Goal: Find specific page/section: Find specific page/section

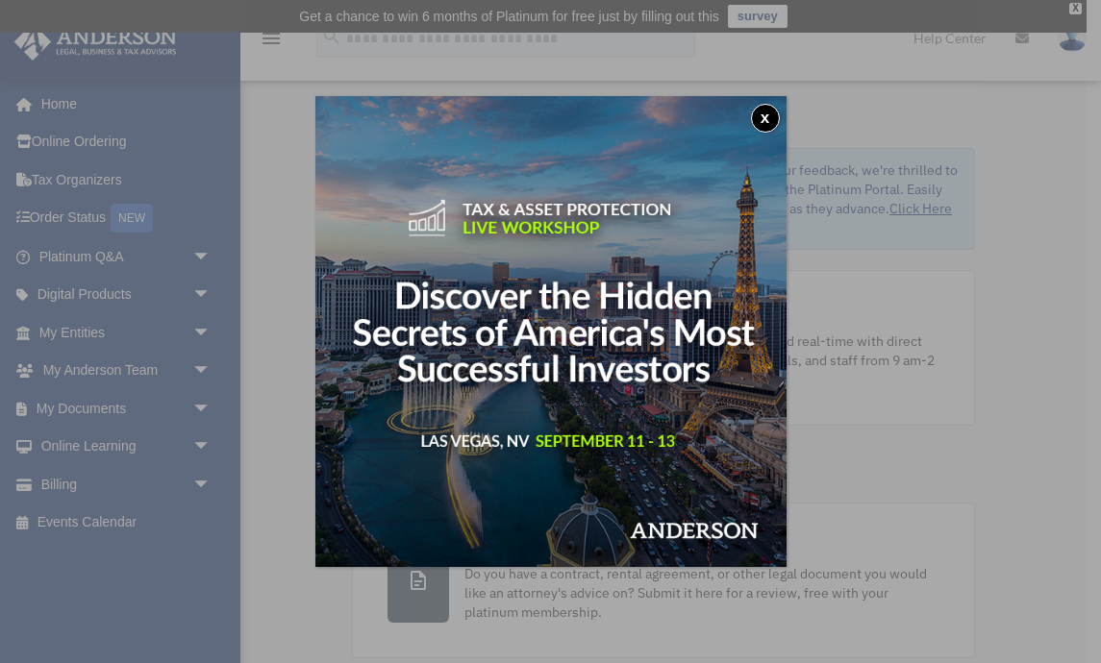
click at [763, 116] on button "x" at bounding box center [765, 118] width 29 height 29
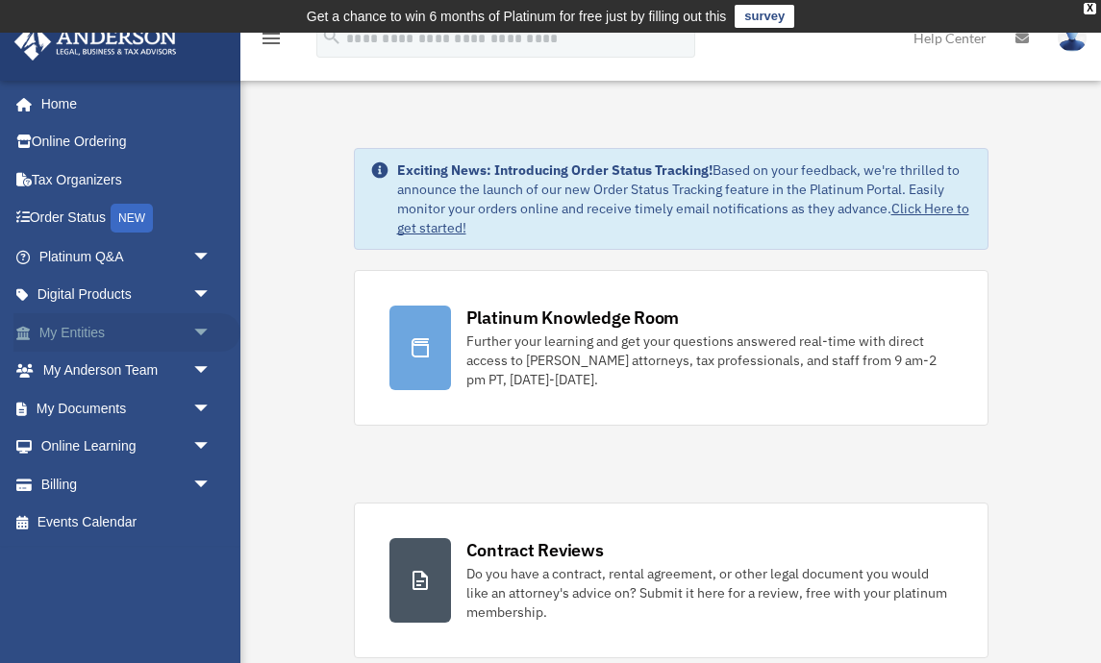
click at [88, 331] on link "My Entities arrow_drop_down" at bounding box center [126, 332] width 227 height 38
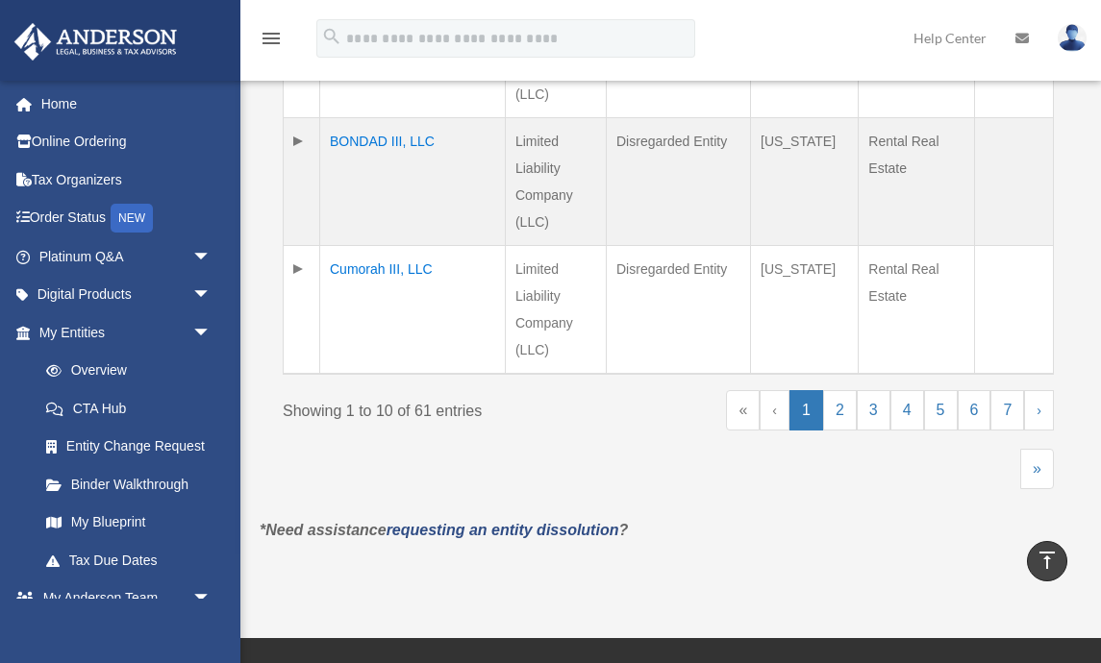
scroll to position [1568, 0]
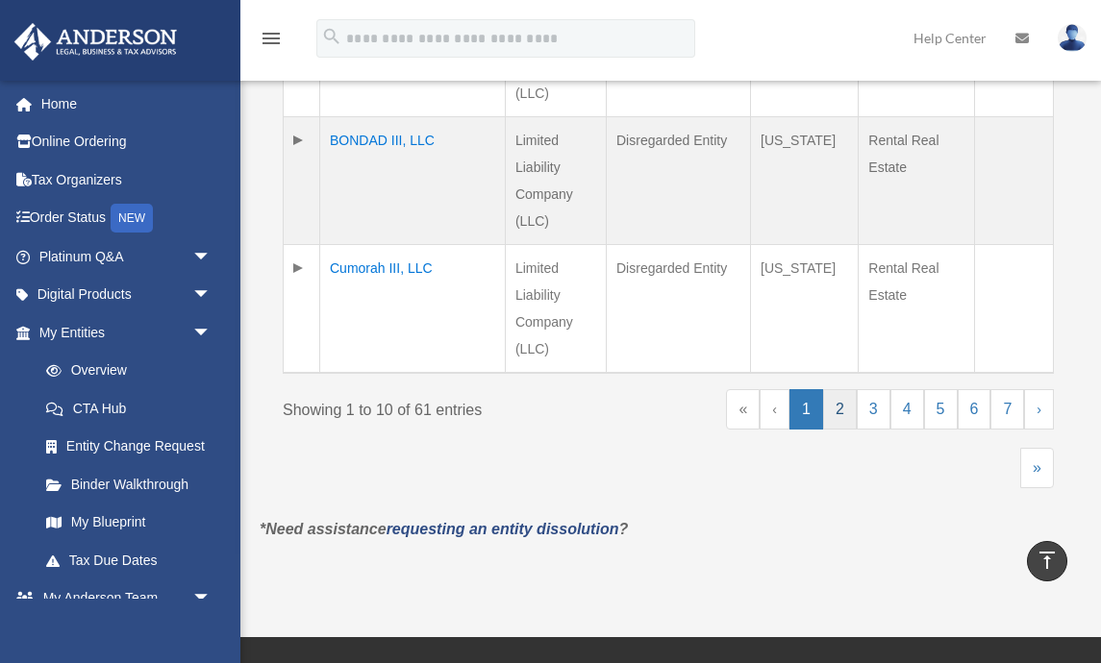
click at [845, 410] on link "2" at bounding box center [840, 409] width 34 height 40
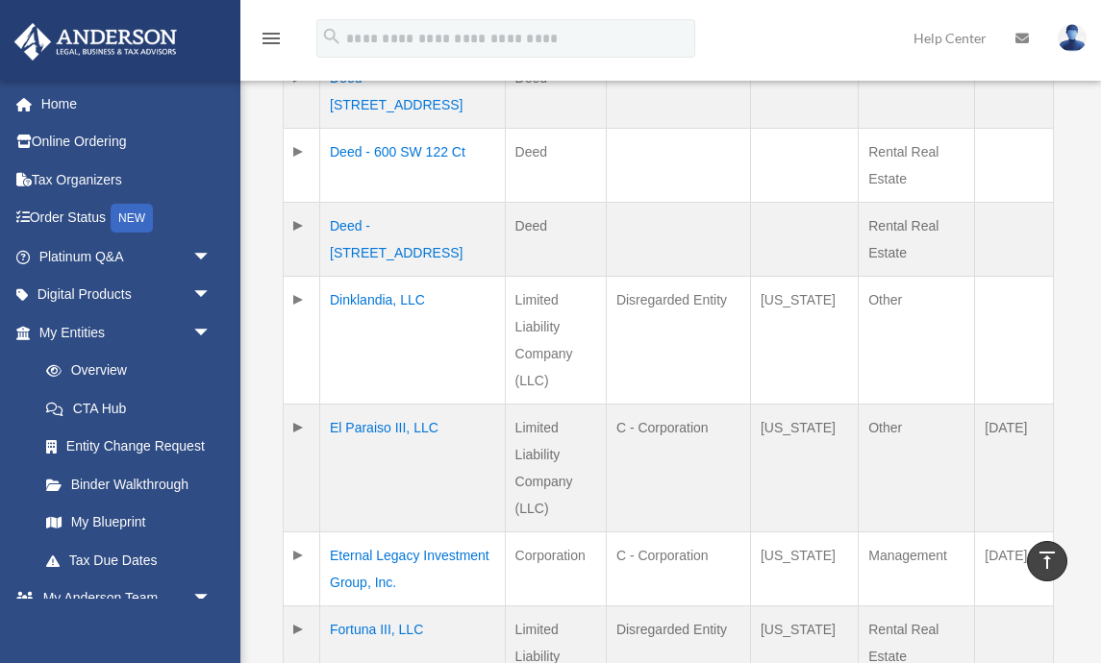
scroll to position [754, 0]
click at [380, 306] on td "Dinklandia, LLC" at bounding box center [413, 343] width 186 height 128
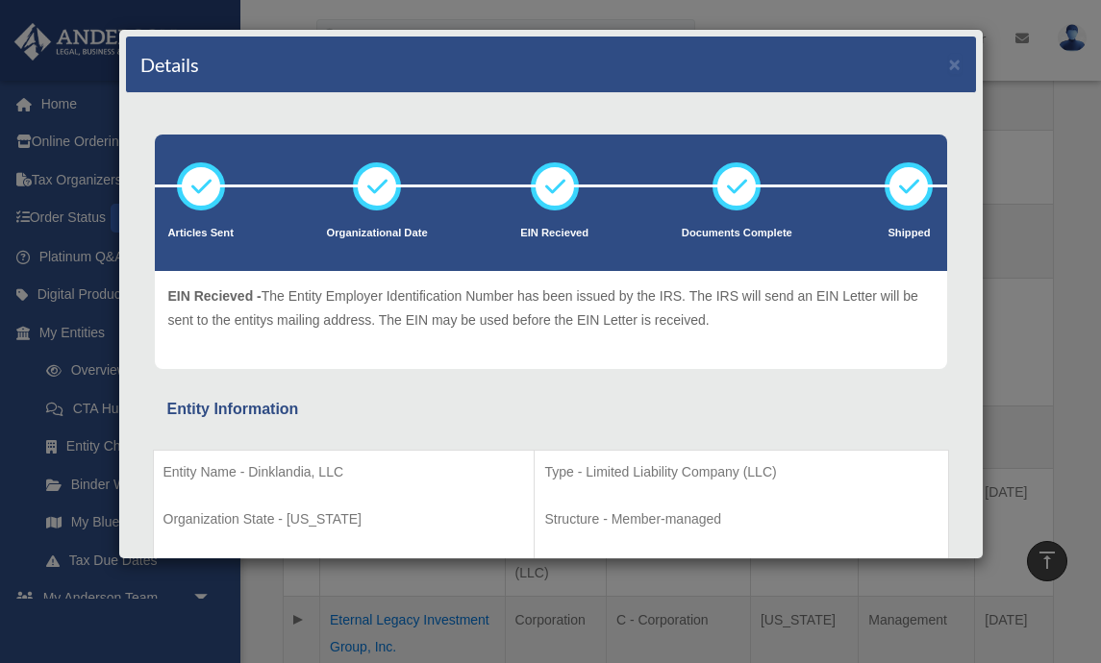
scroll to position [0, 0]
click at [960, 63] on button "×" at bounding box center [955, 64] width 13 height 20
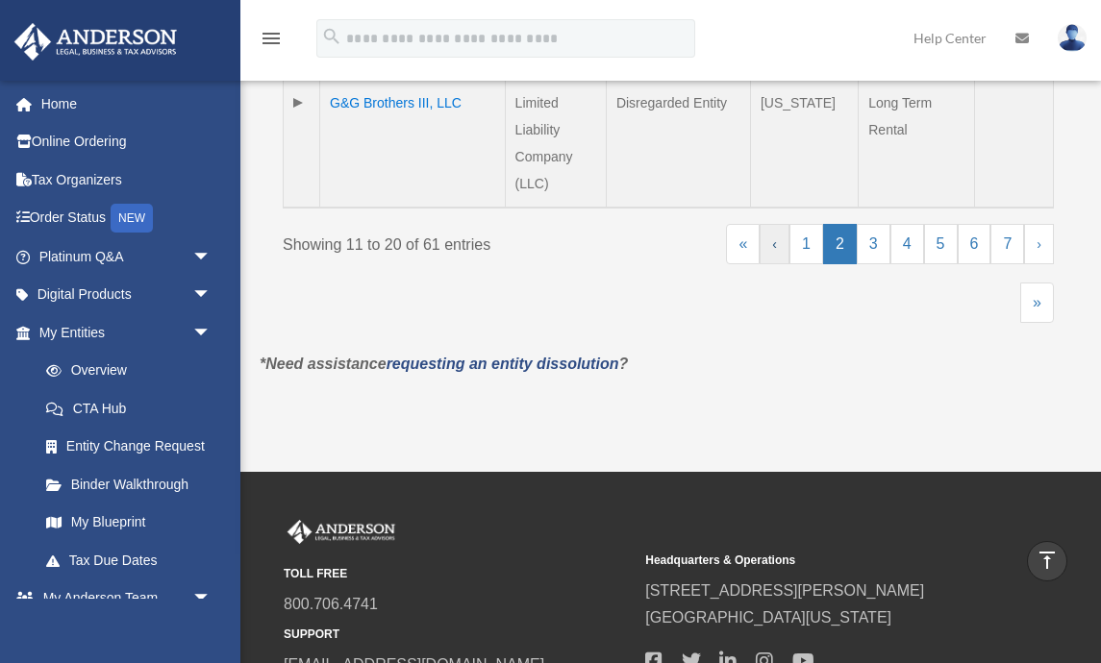
scroll to position [1447, 0]
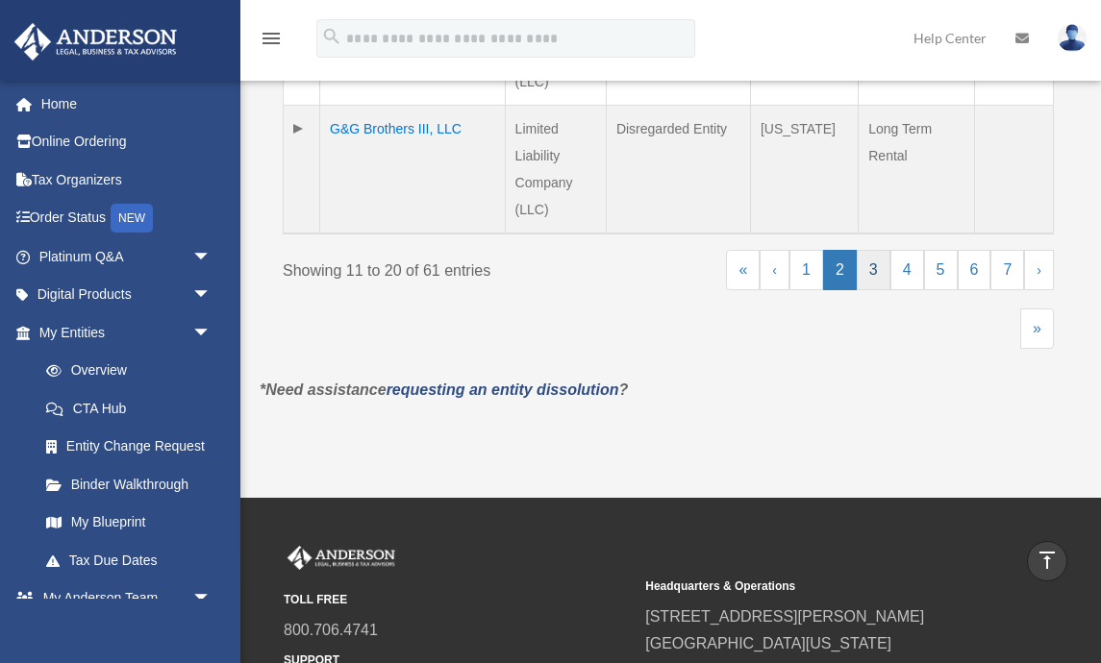
click at [879, 267] on link "3" at bounding box center [874, 270] width 34 height 40
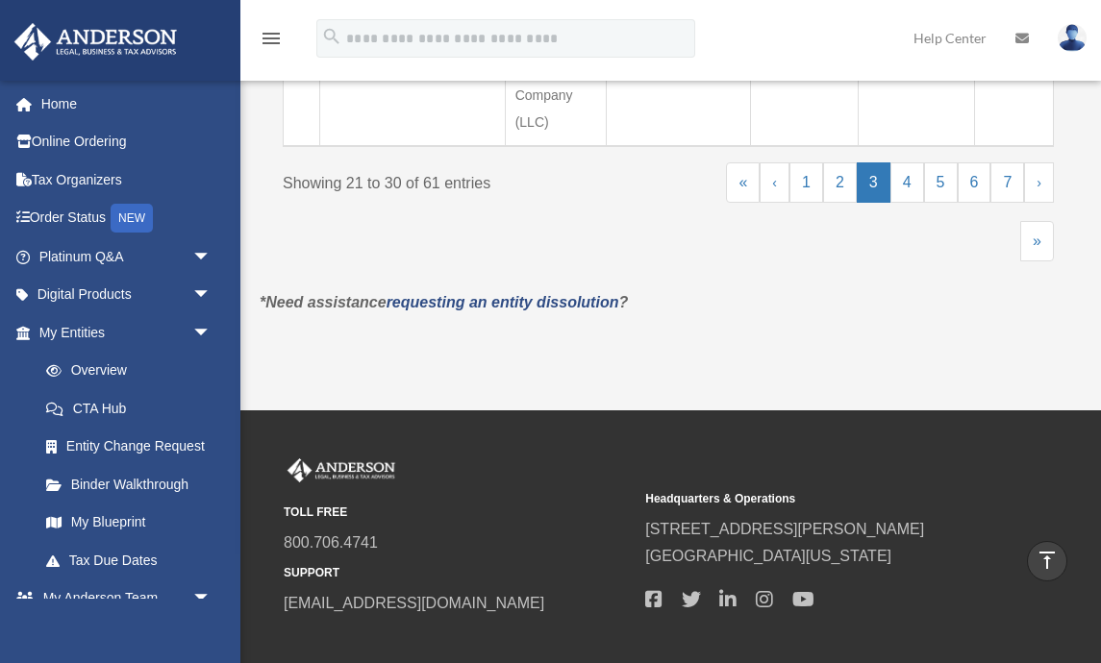
scroll to position [1755, 0]
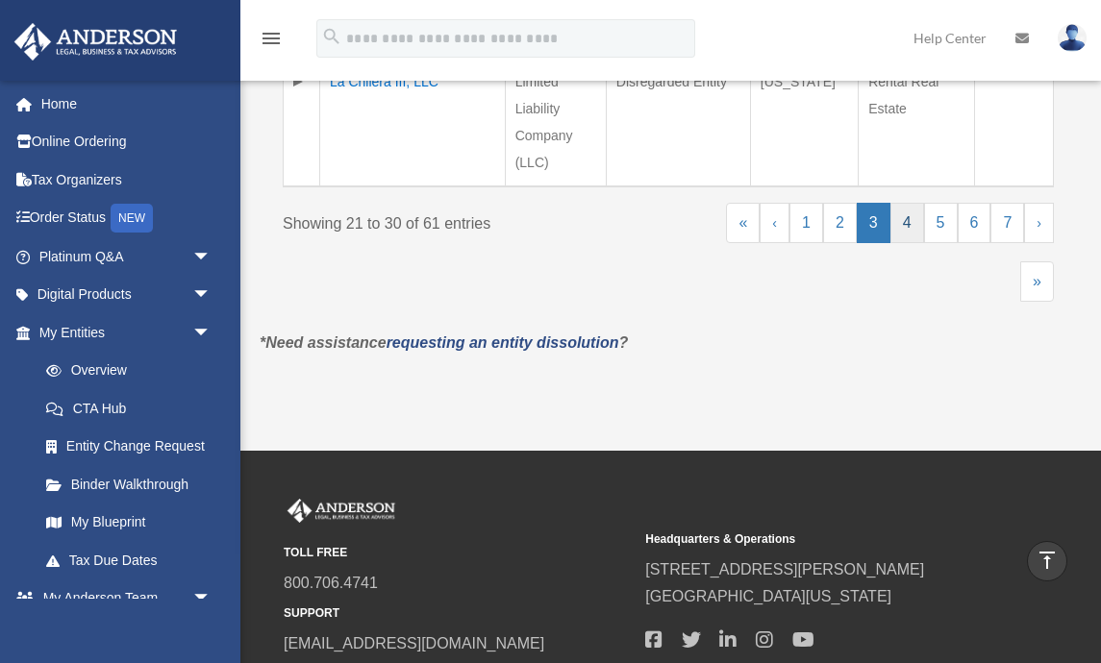
click at [910, 226] on link "4" at bounding box center [907, 223] width 34 height 40
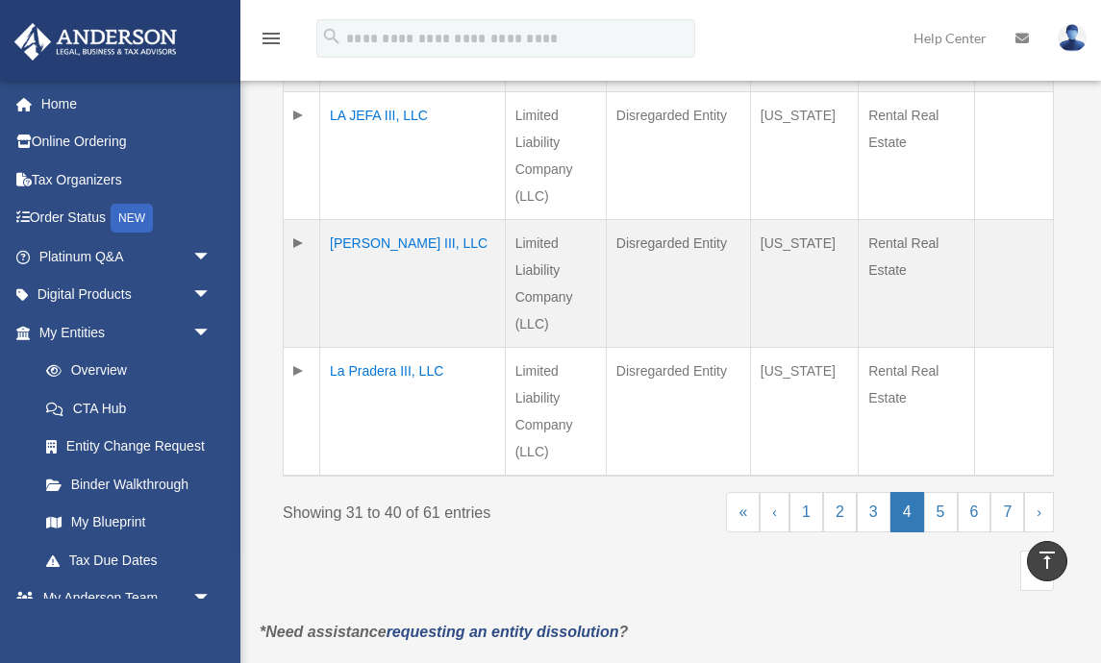
scroll to position [1468, 0]
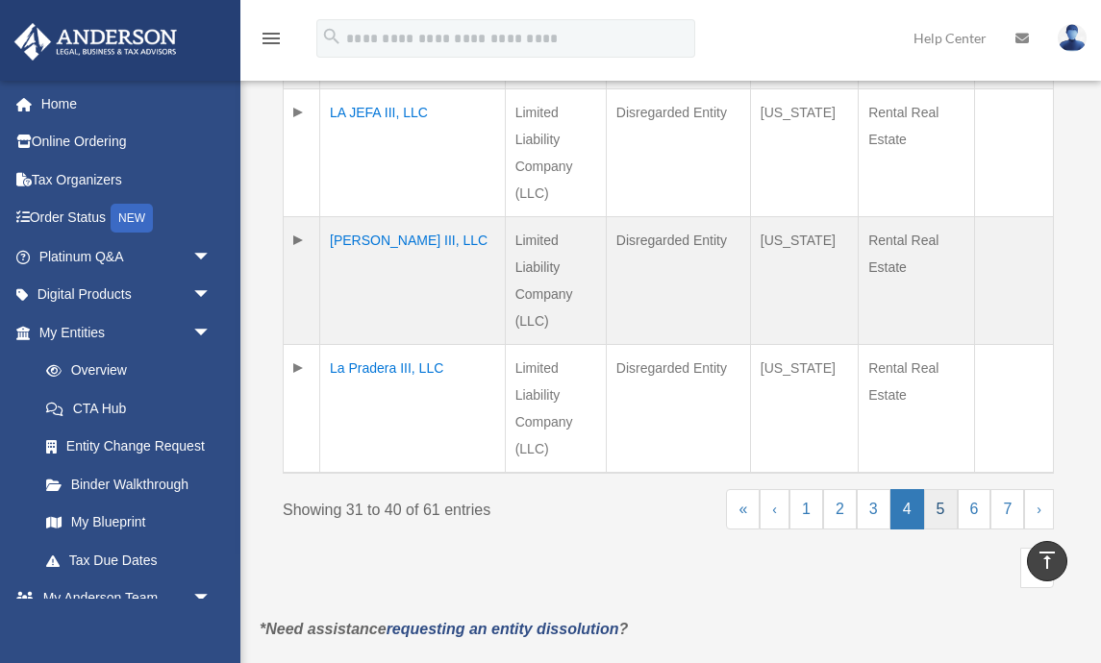
click at [938, 512] on link "5" at bounding box center [941, 509] width 34 height 40
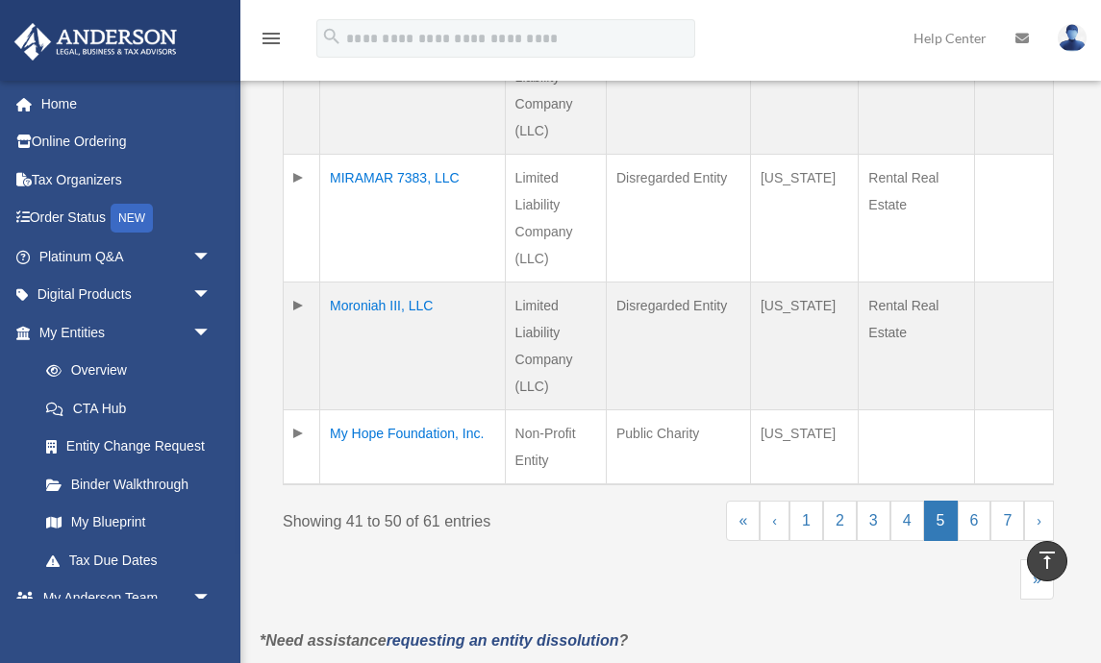
scroll to position [1378, 0]
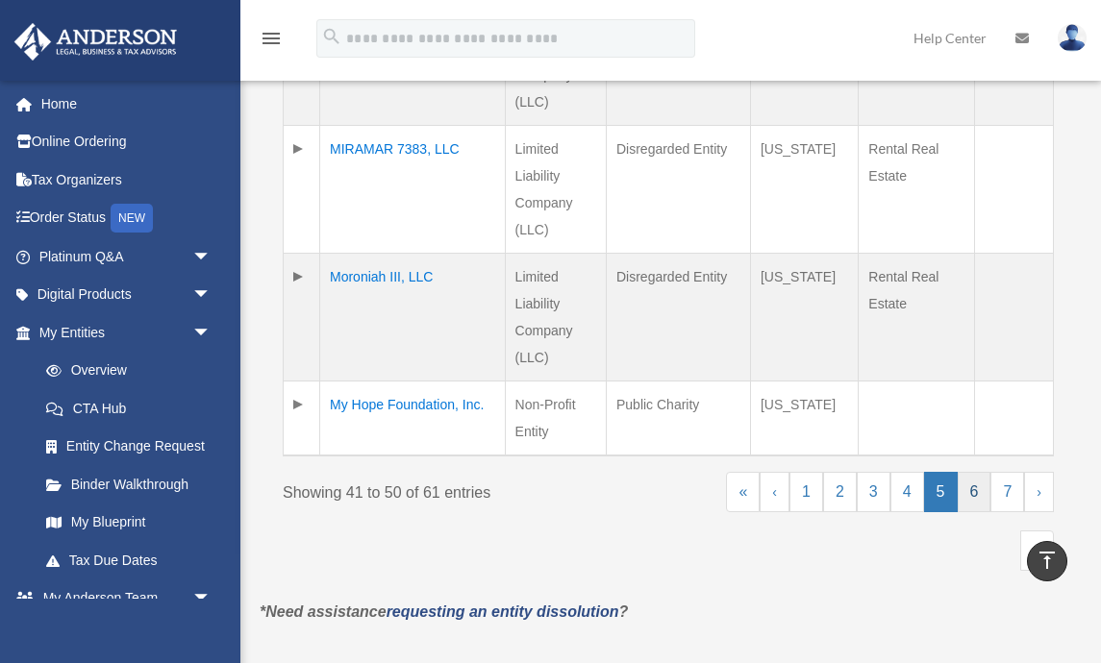
click at [973, 492] on link "6" at bounding box center [975, 492] width 34 height 40
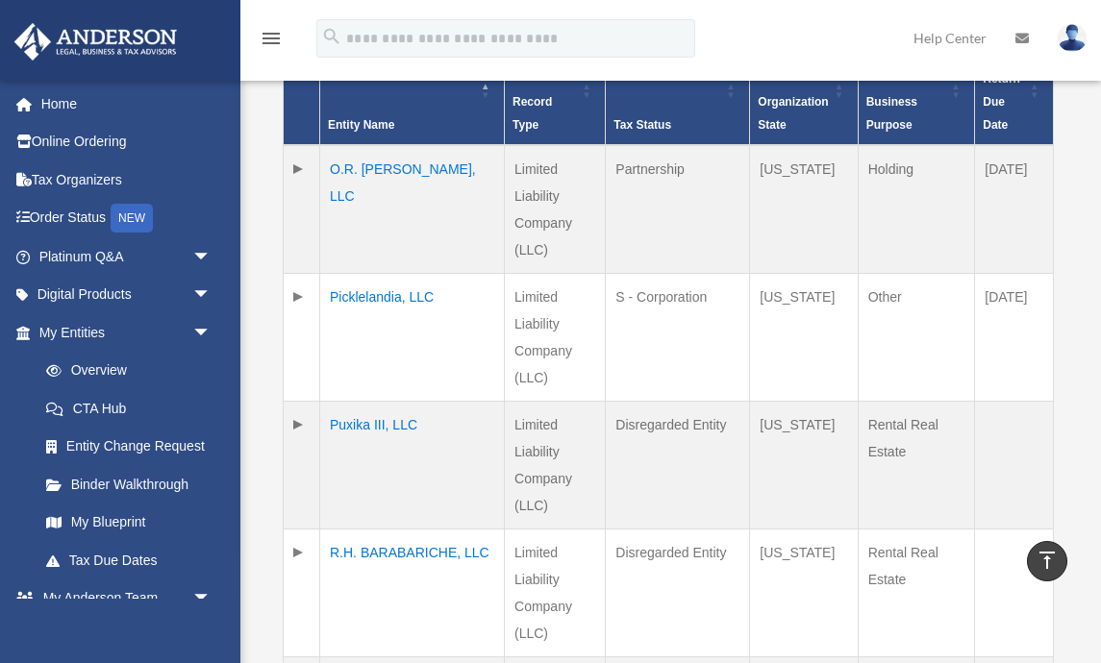
scroll to position [512, 0]
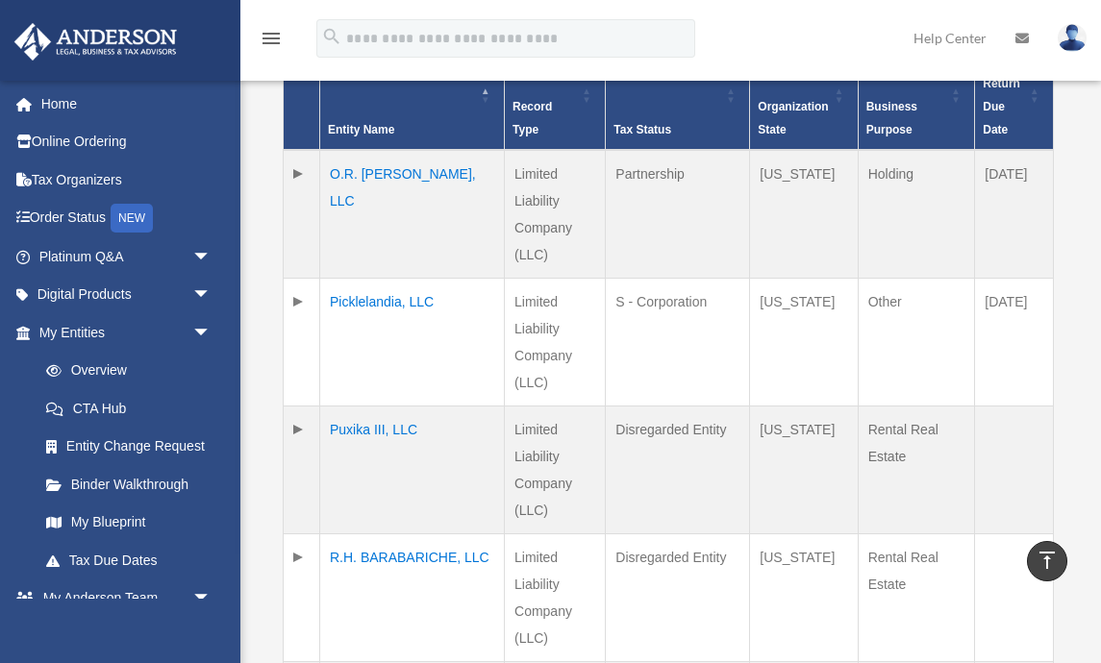
click at [377, 307] on td "Picklelandia, LLC" at bounding box center [412, 343] width 185 height 128
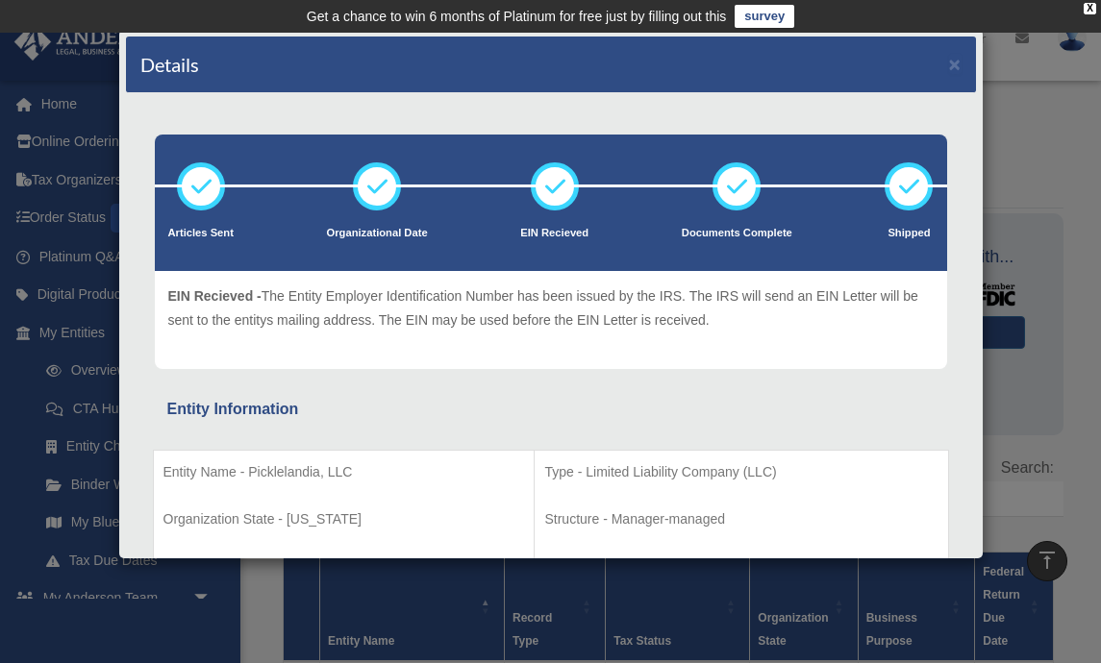
scroll to position [0, 0]
click at [958, 63] on button "×" at bounding box center [955, 64] width 13 height 20
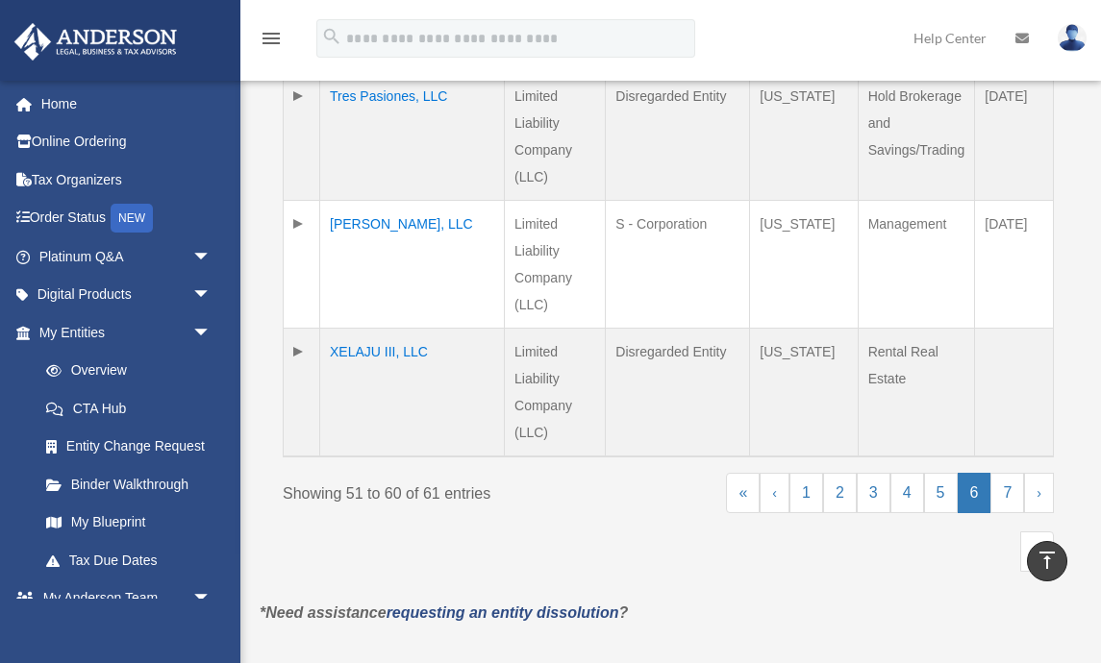
scroll to position [1479, 0]
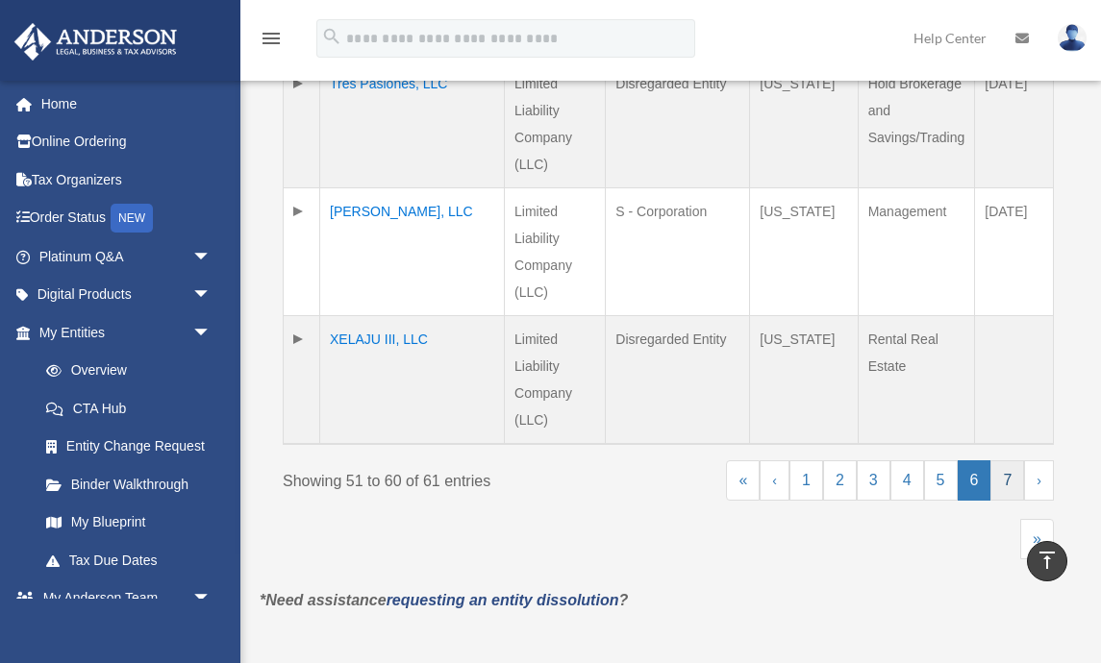
click at [1016, 484] on link "7" at bounding box center [1007, 481] width 34 height 40
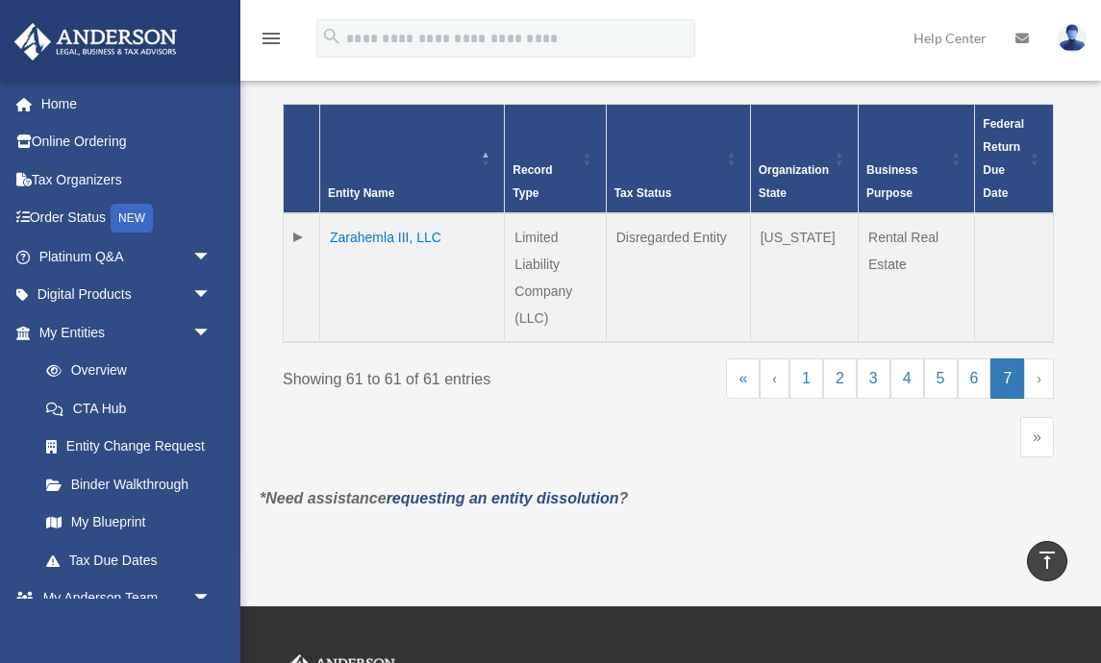
scroll to position [444, 0]
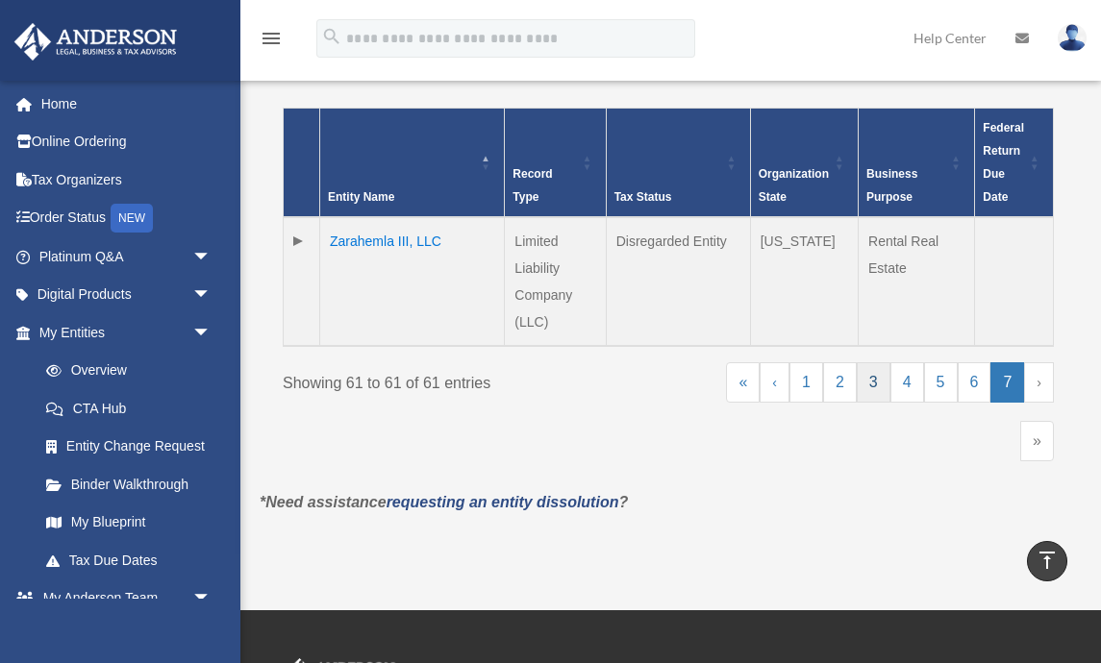
click at [877, 379] on link "3" at bounding box center [874, 383] width 34 height 40
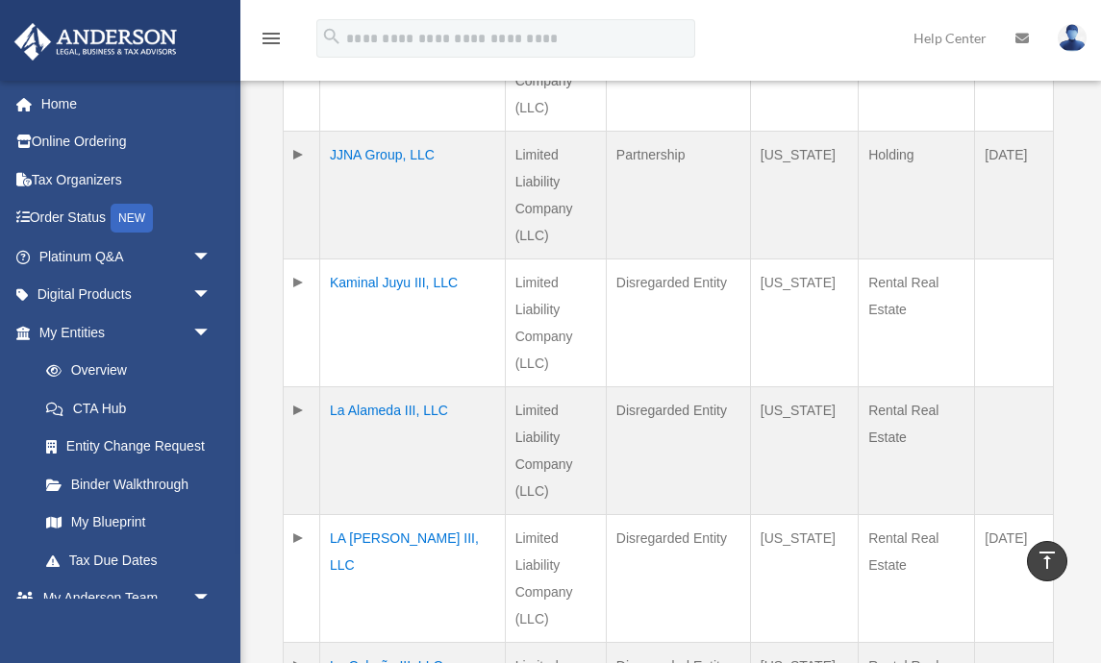
scroll to position [1041, 0]
click at [404, 285] on td "Kaminal Juyu III, LLC" at bounding box center [413, 325] width 186 height 128
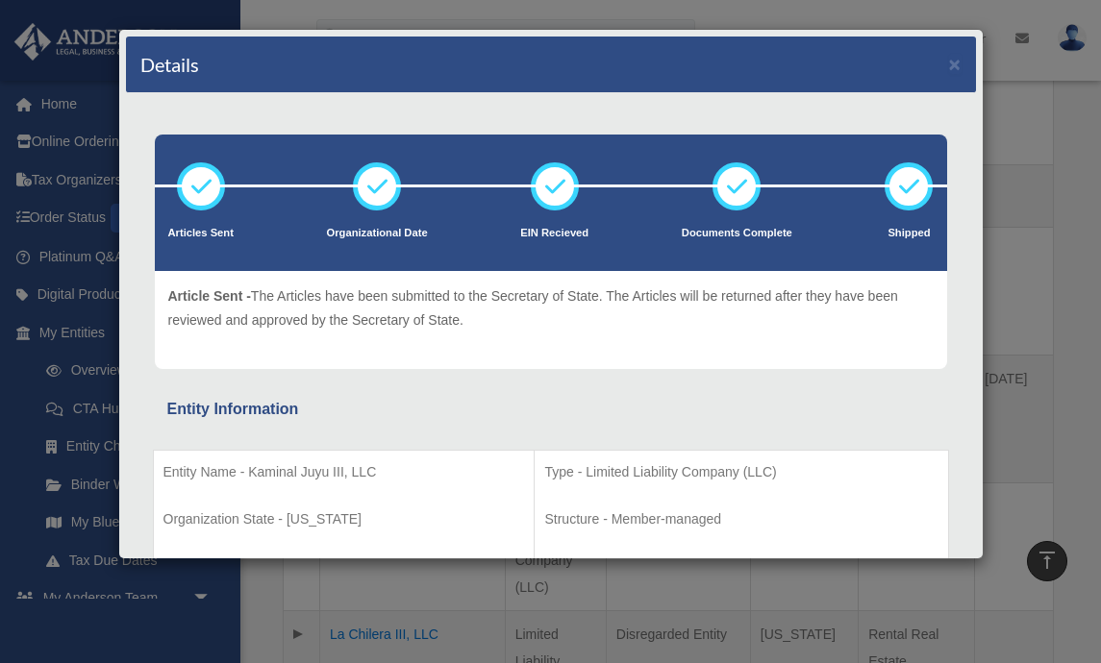
scroll to position [0, 0]
click at [957, 65] on button "×" at bounding box center [955, 64] width 13 height 20
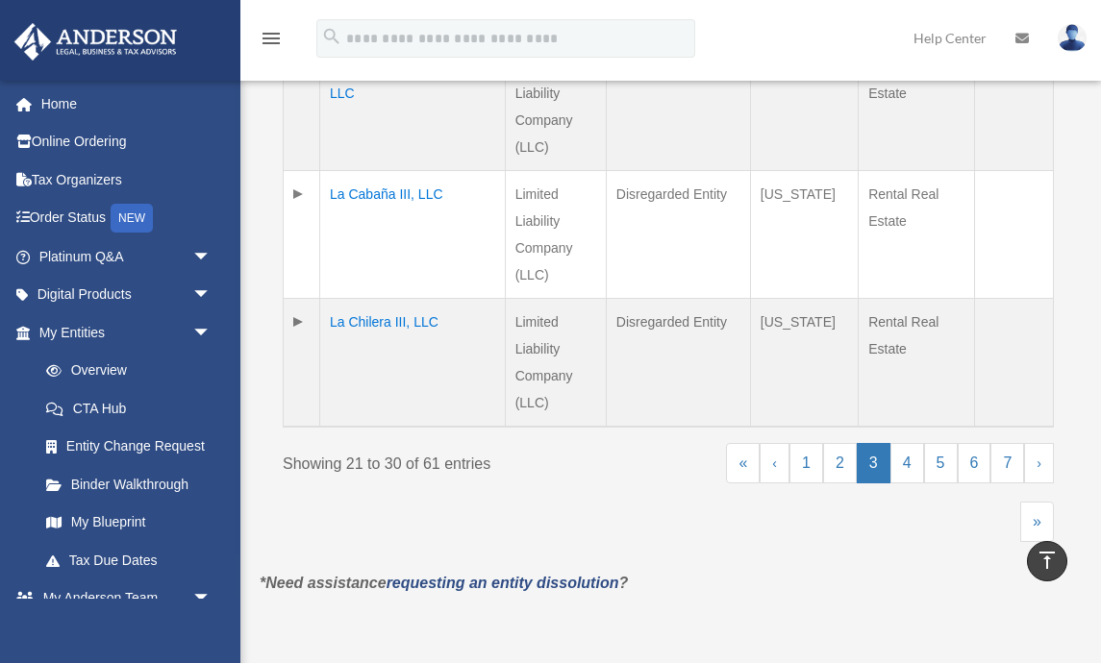
scroll to position [1588, 0]
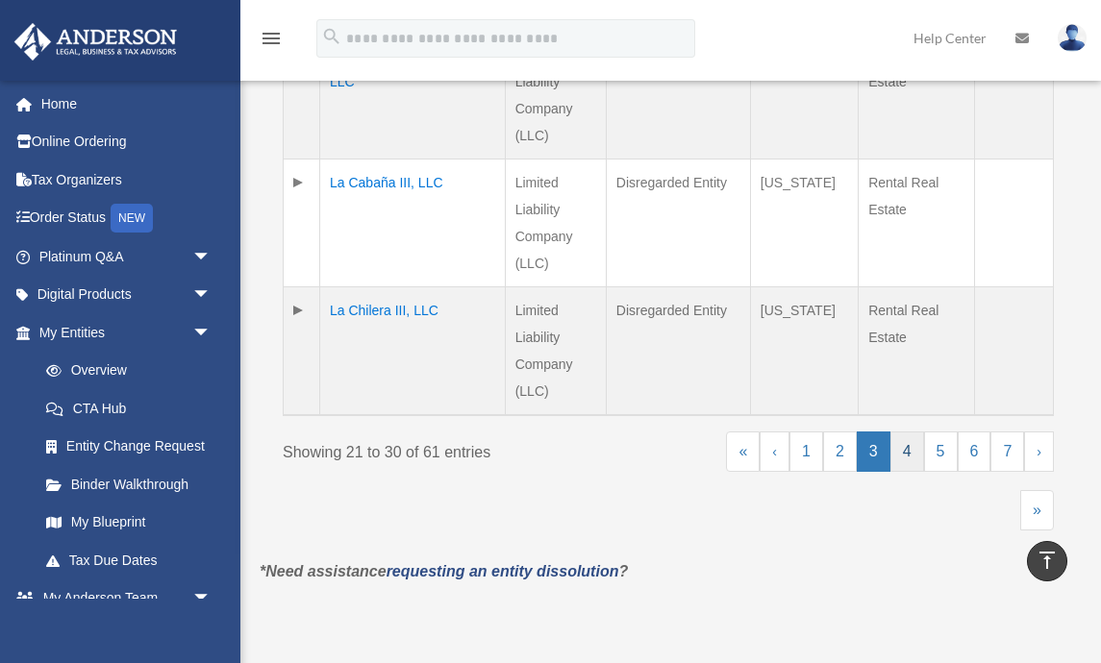
click at [910, 460] on link "4" at bounding box center [907, 452] width 34 height 40
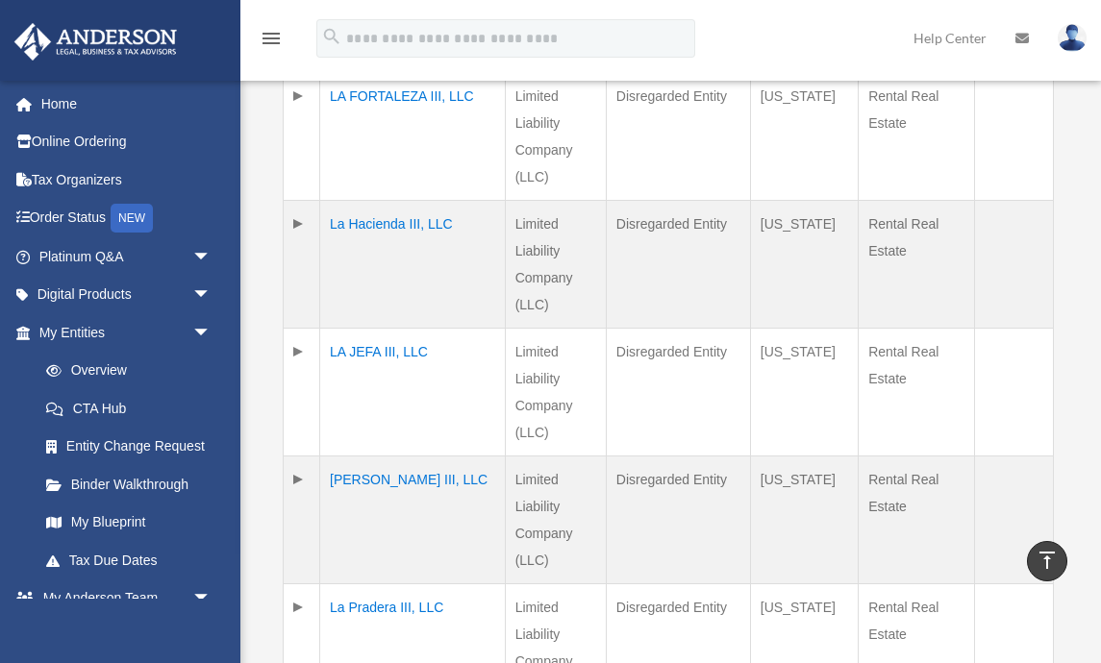
scroll to position [1228, 0]
click at [420, 229] on td "La Hacienda III, LLC" at bounding box center [413, 266] width 186 height 128
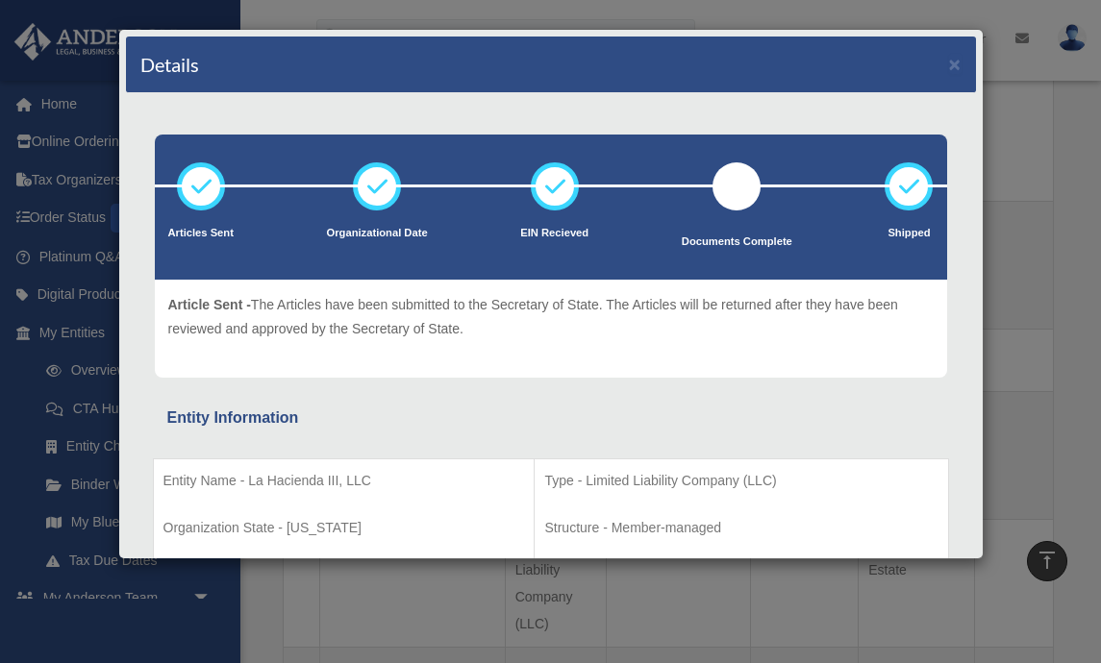
scroll to position [0, 0]
click at [957, 66] on button "×" at bounding box center [955, 64] width 13 height 20
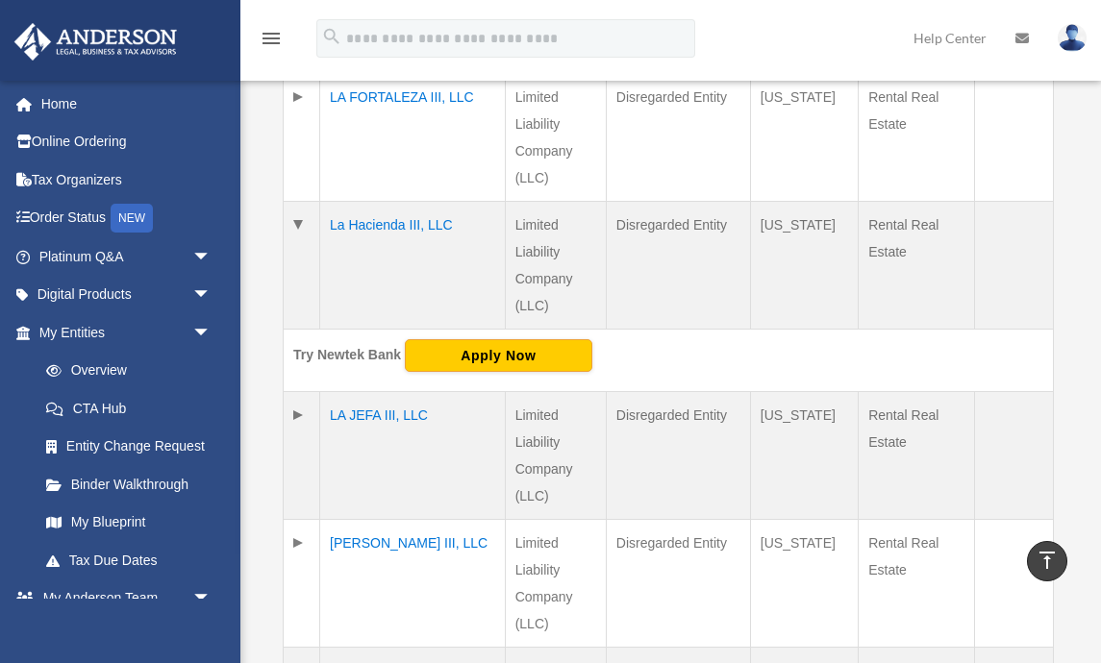
click at [1071, 40] on img at bounding box center [1072, 38] width 29 height 28
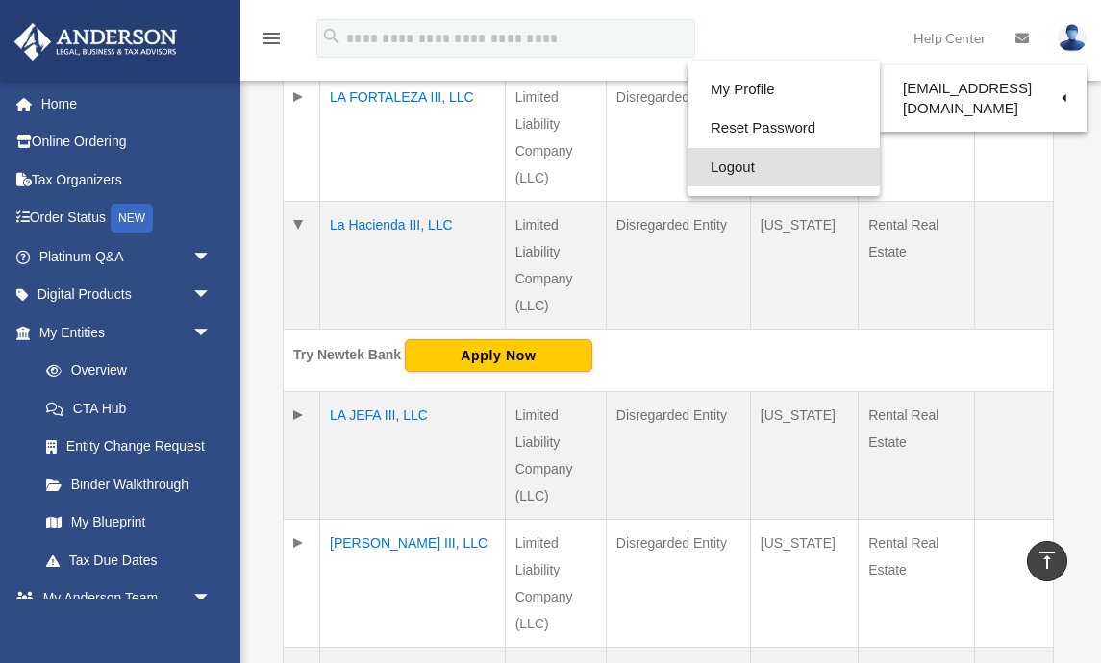
click at [712, 166] on link "Logout" at bounding box center [784, 167] width 192 height 39
